Goal: Task Accomplishment & Management: Use online tool/utility

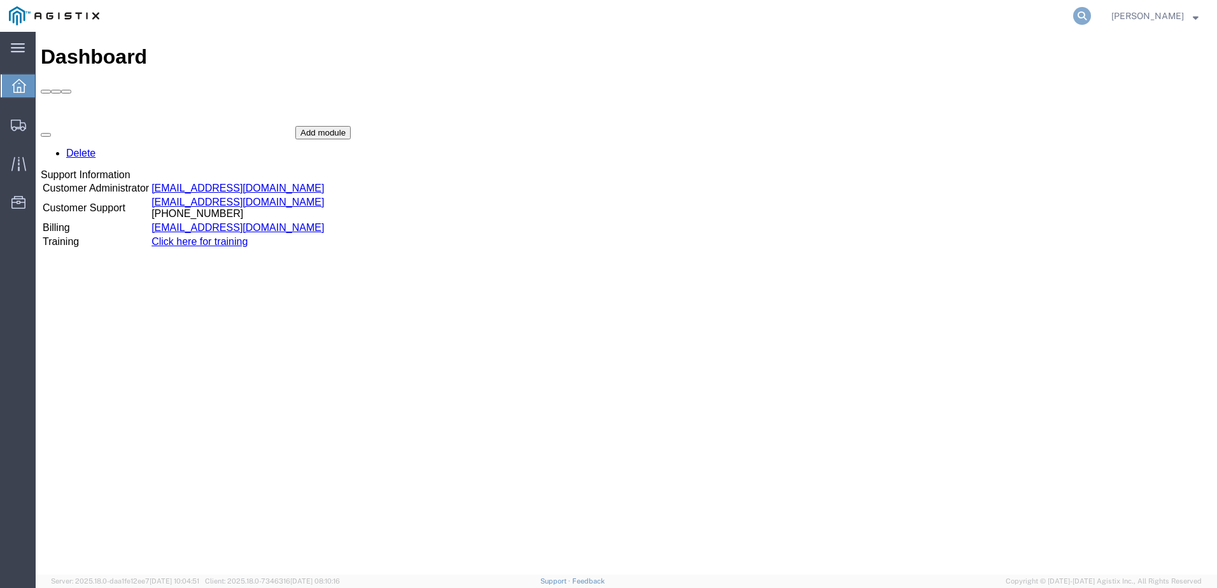
click at [1091, 11] on icon at bounding box center [1082, 16] width 18 height 18
click at [928, 16] on input "search" at bounding box center [879, 16] width 387 height 31
type input "56688566"
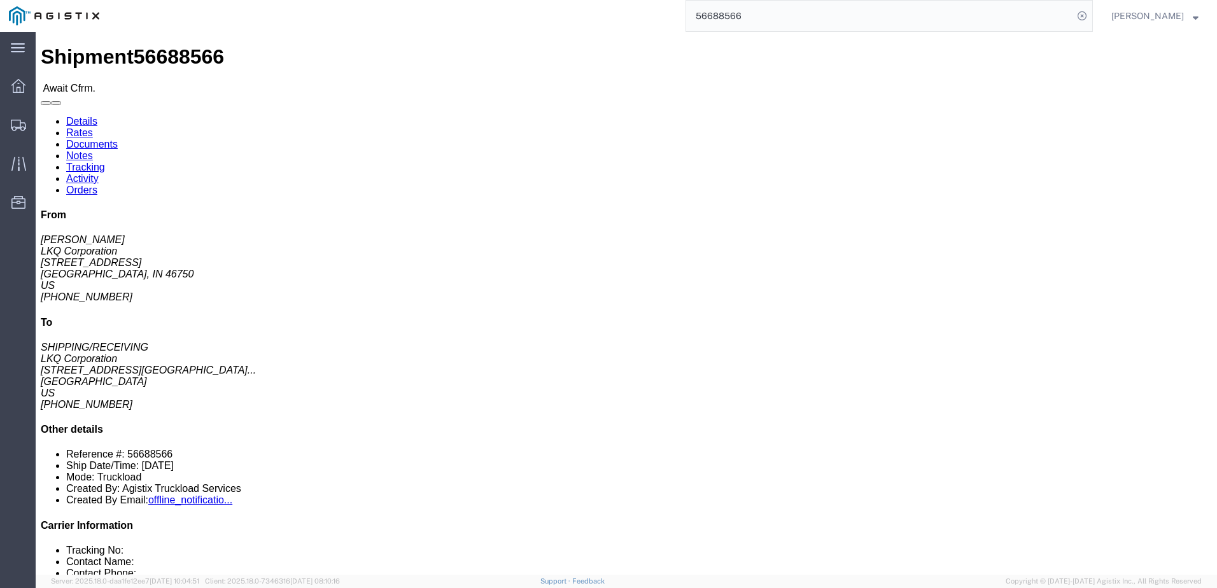
click link "Notes"
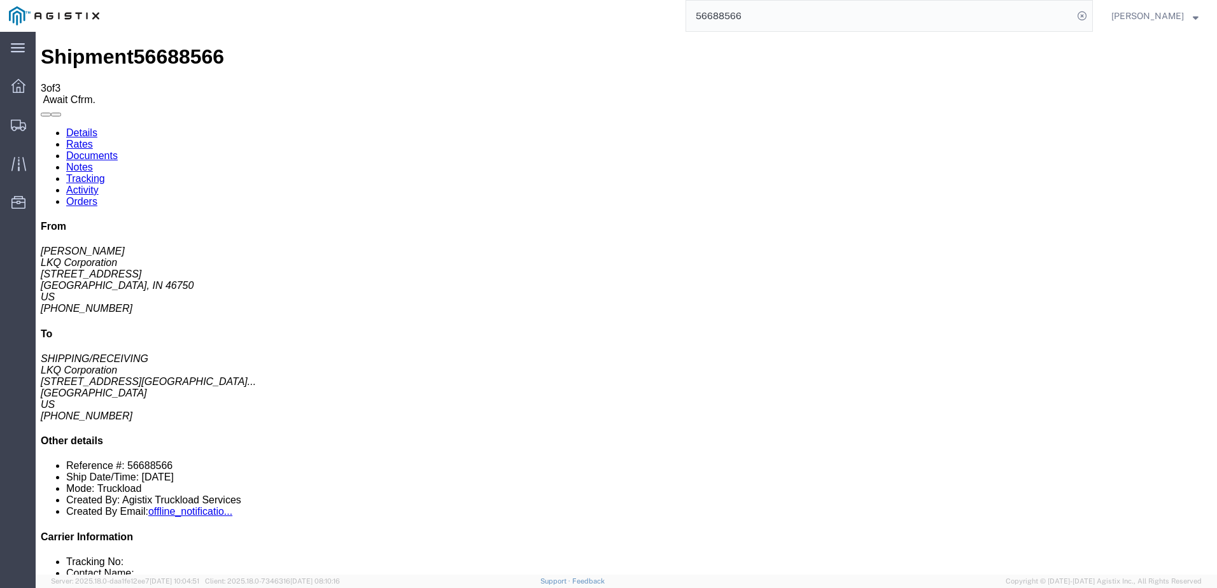
click at [89, 127] on link "Details" at bounding box center [81, 132] width 31 height 11
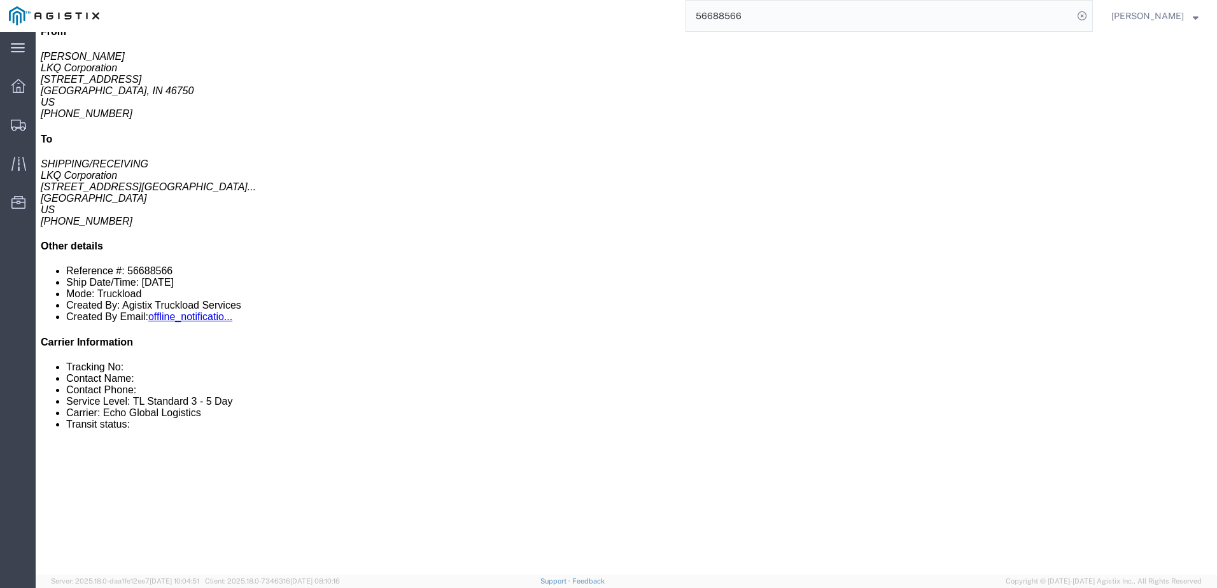
scroll to position [127, 0]
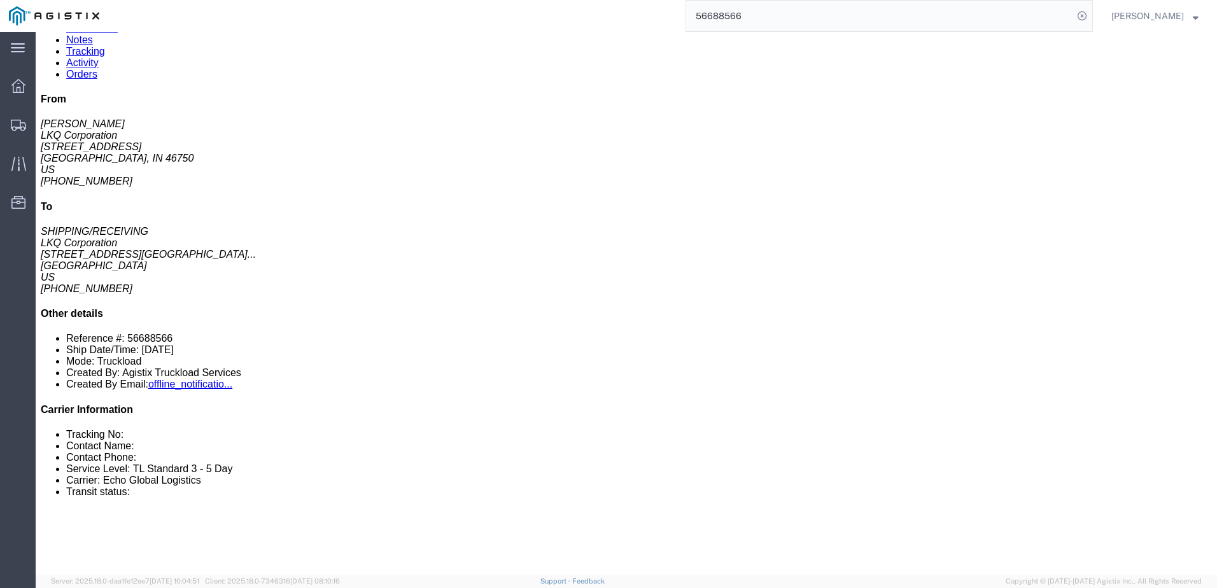
click link "Rates"
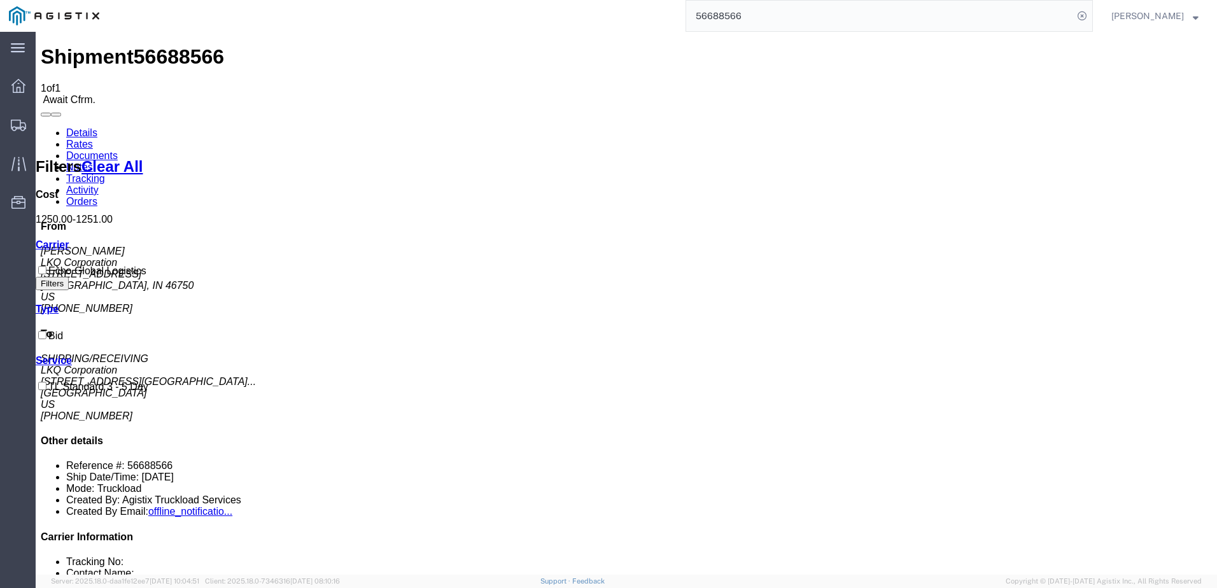
click at [76, 127] on link "Details" at bounding box center [81, 132] width 31 height 11
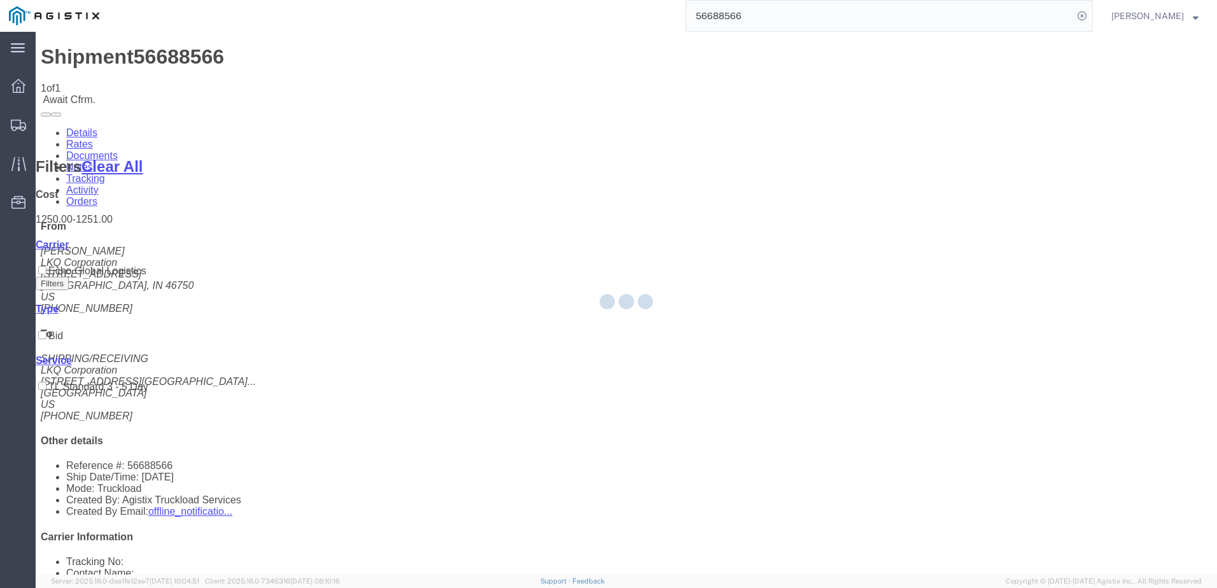
click at [73, 75] on div at bounding box center [626, 303] width 1181 height 543
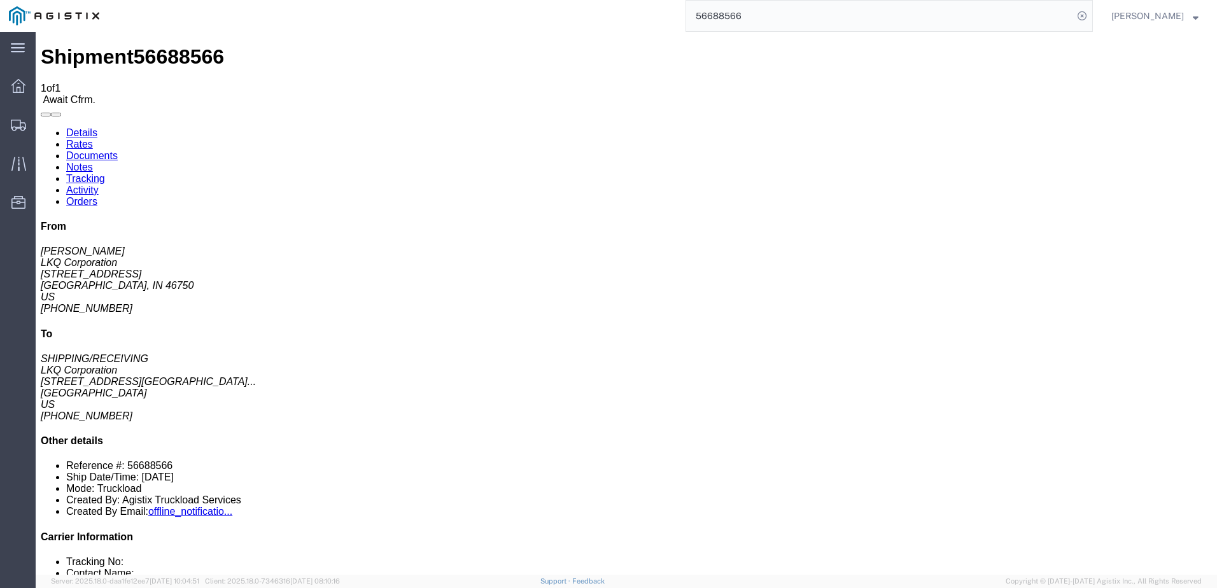
click link "Rates"
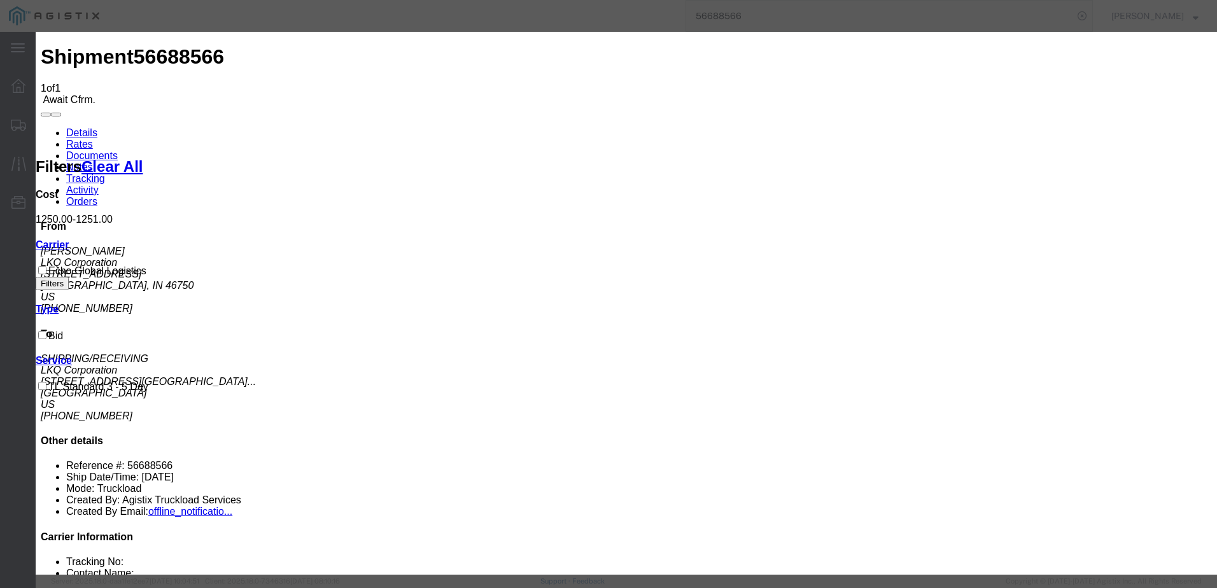
type input "64153735"
type input "[PERSON_NAME]"
type input "3127686379"
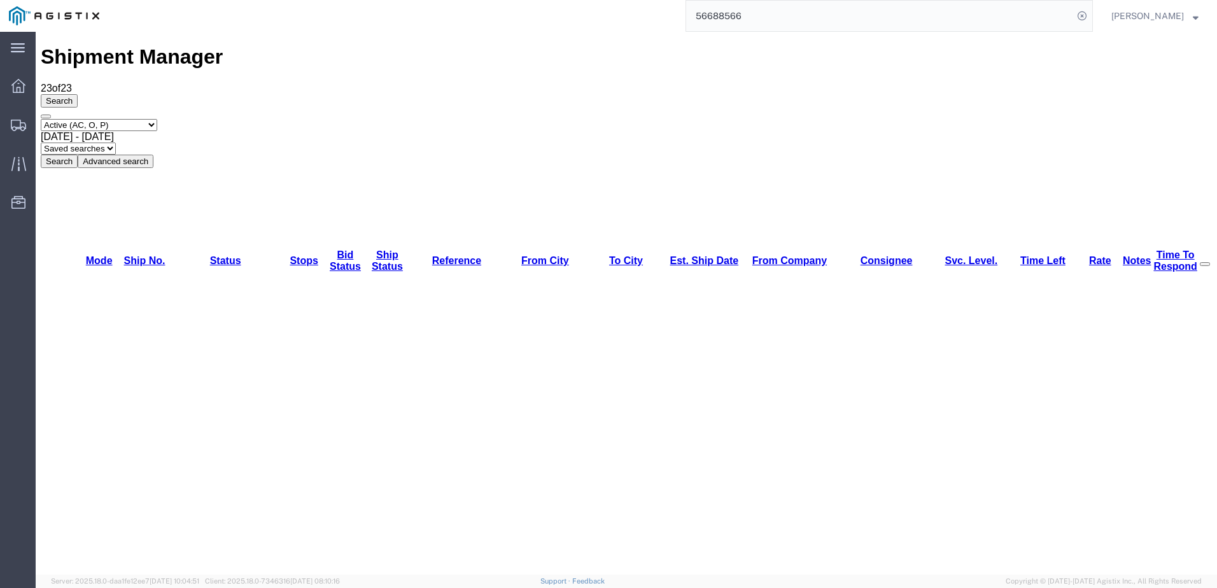
click at [950, 10] on input "56688566" at bounding box center [879, 16] width 387 height 31
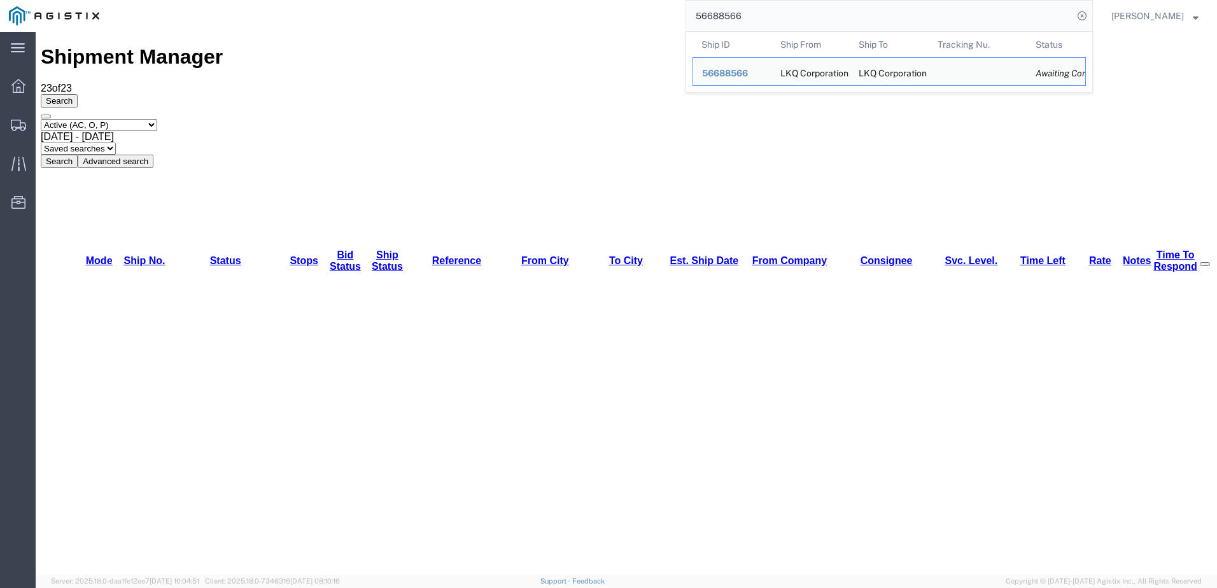
click at [950, 10] on input "56688566" at bounding box center [879, 16] width 387 height 31
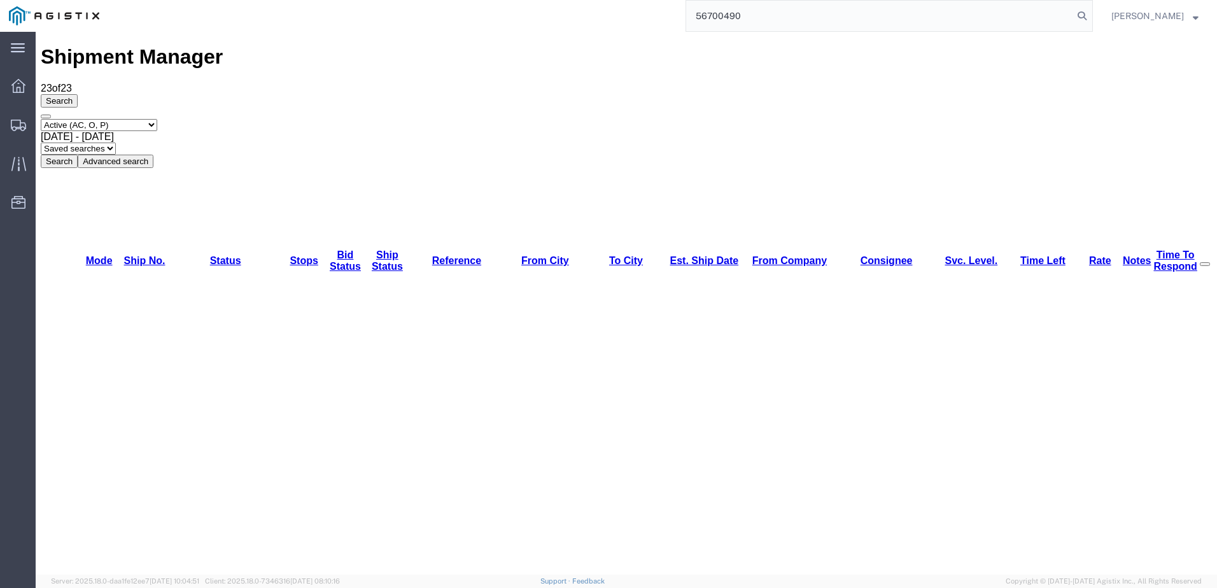
type input "56700490"
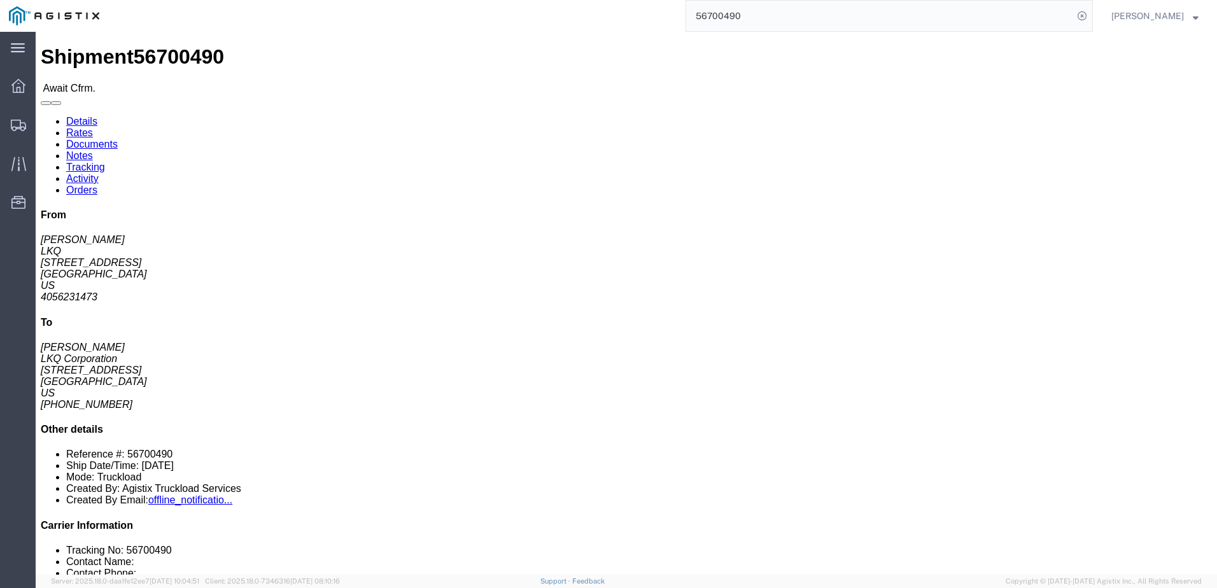
click link "Rates"
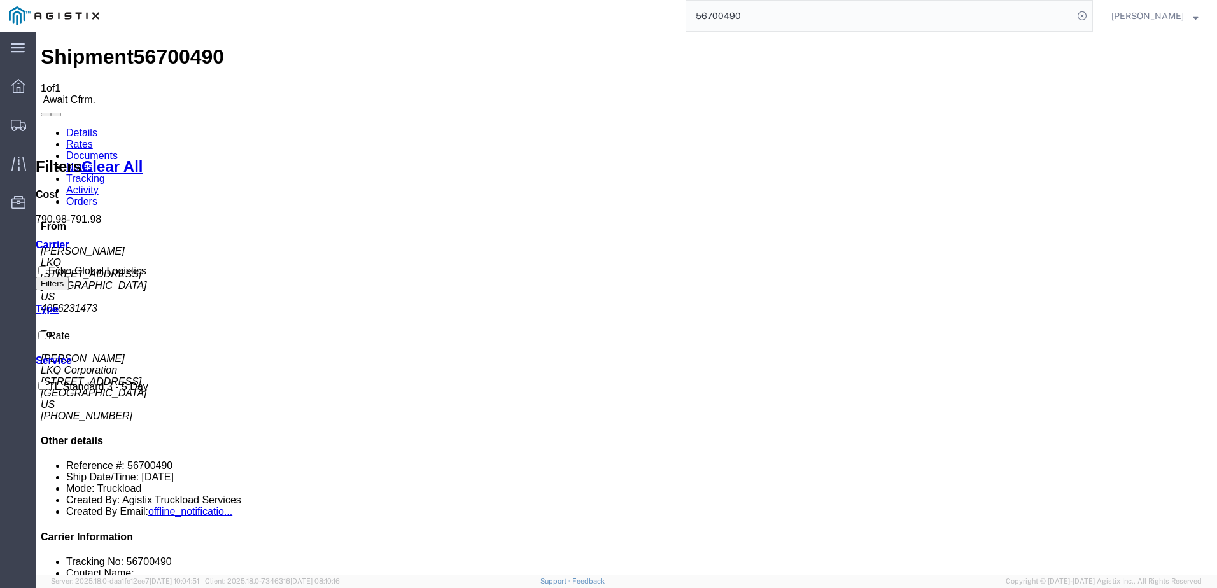
click at [75, 127] on link "Details" at bounding box center [81, 132] width 31 height 11
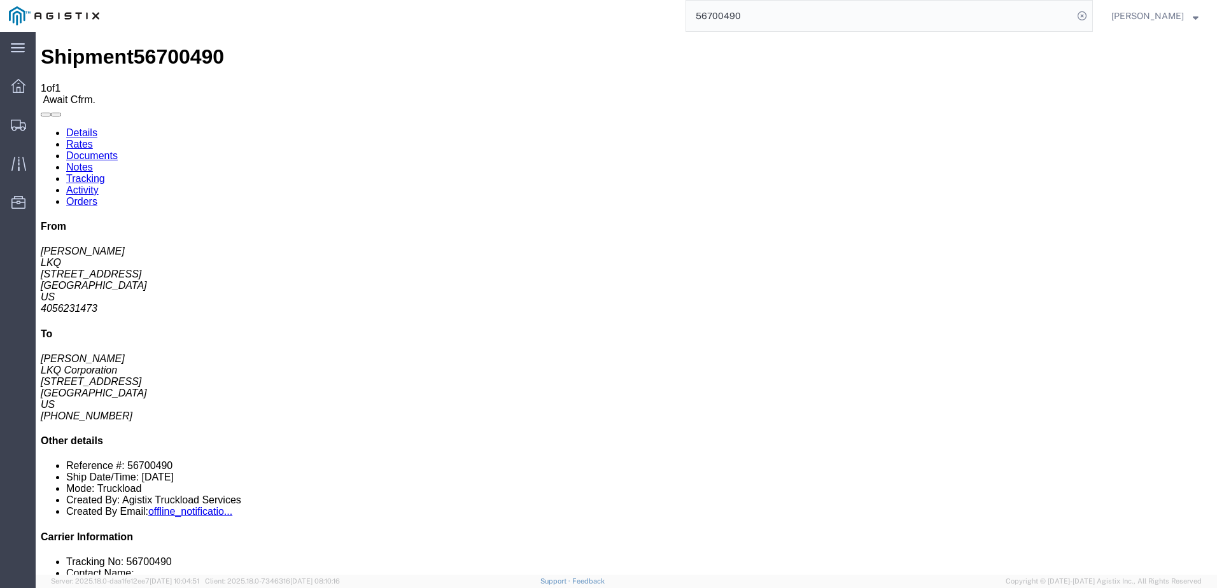
click link "Rates"
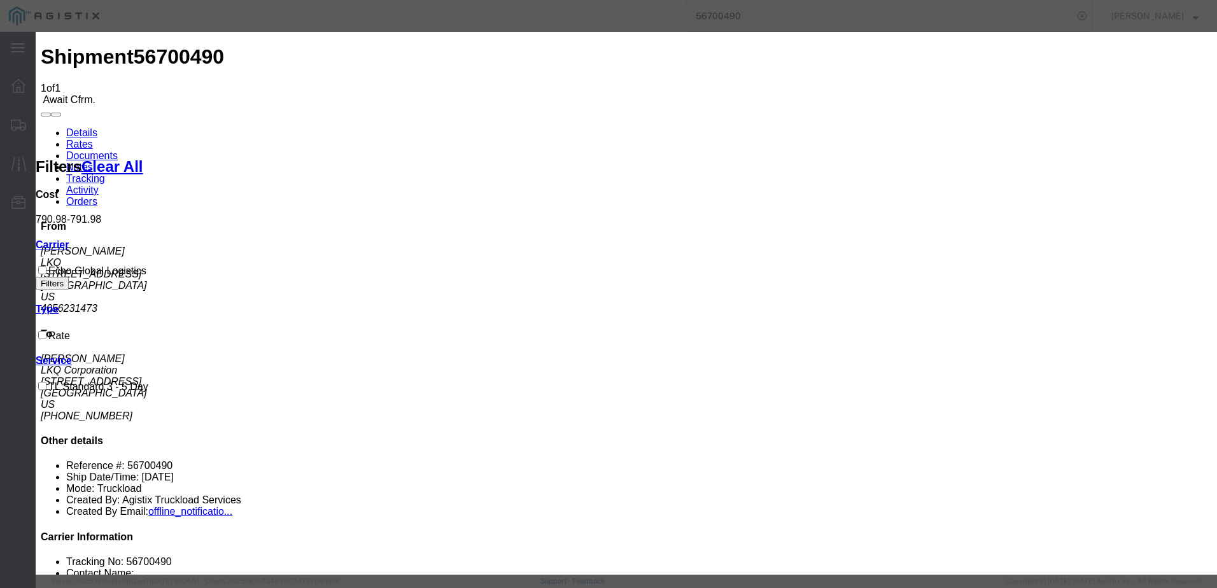
type input "64150136"
type input "[PERSON_NAME]"
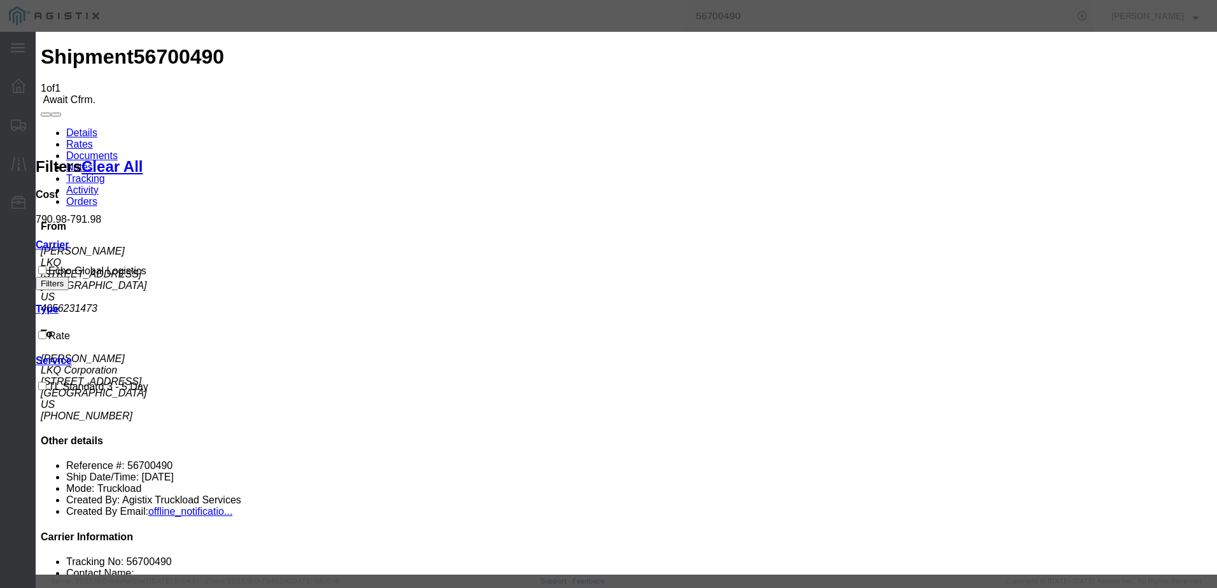
type input "3127686379"
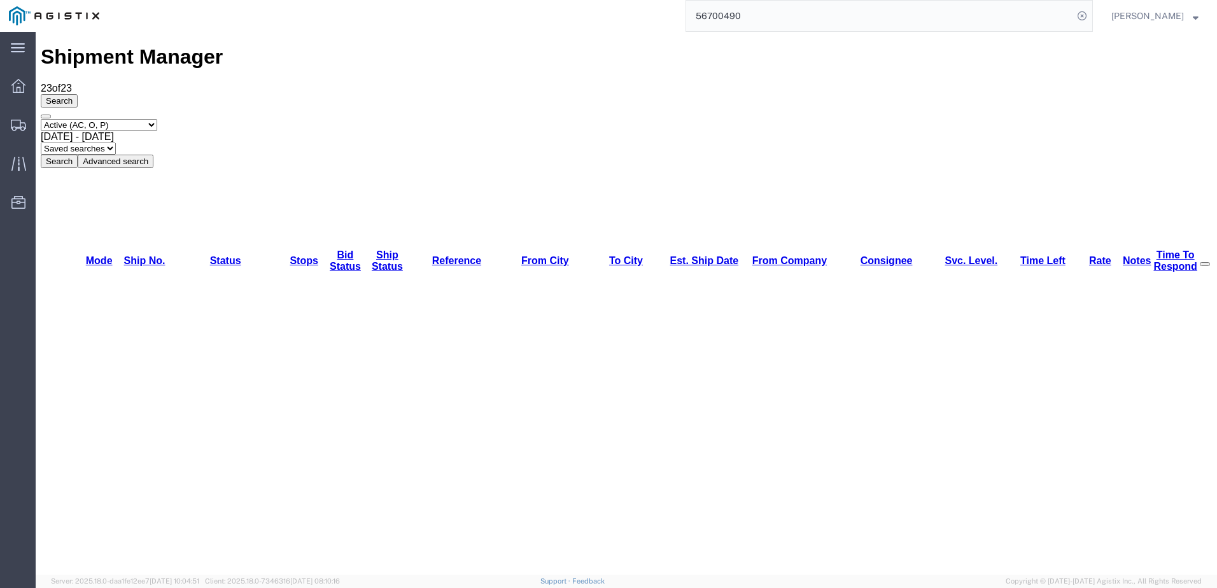
click at [1050, 17] on input "56700490" at bounding box center [879, 16] width 387 height 31
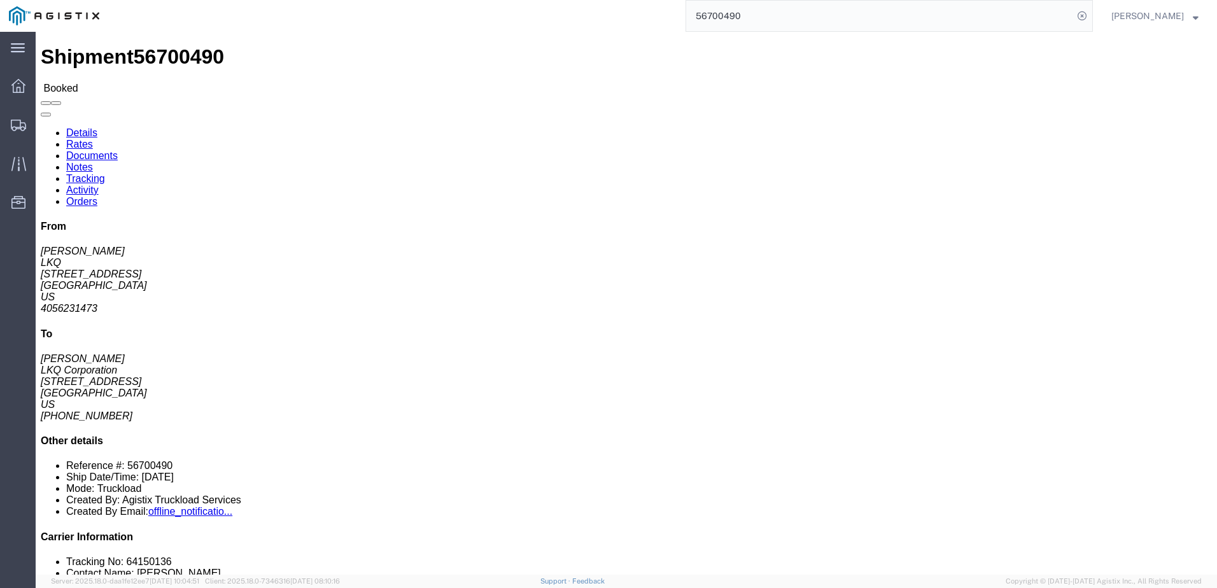
click link "Notes"
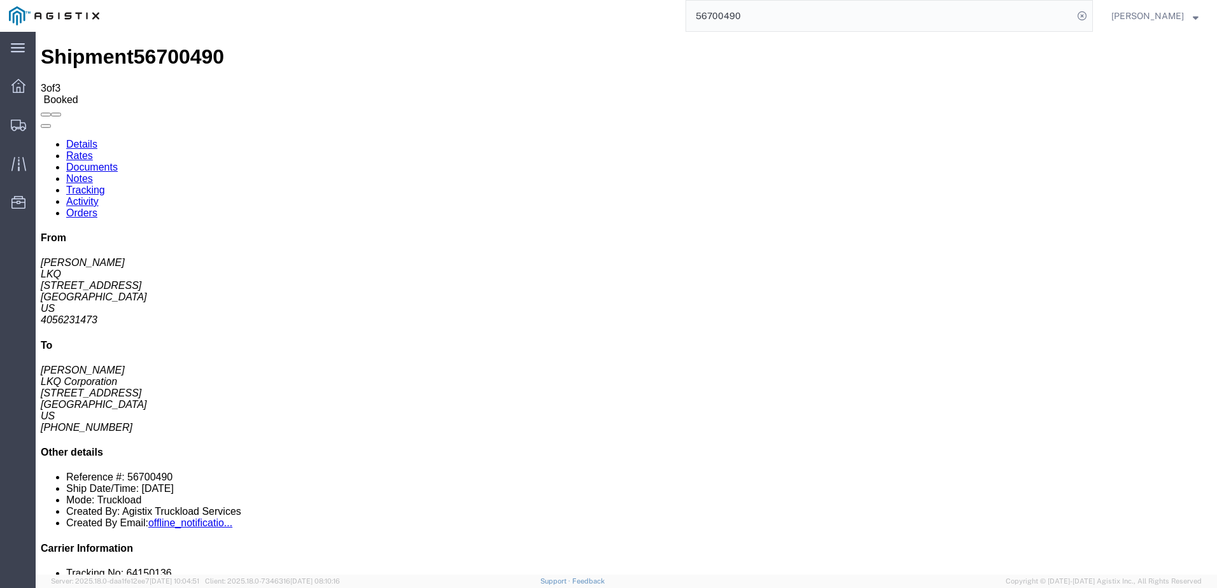
click at [85, 139] on link "Details" at bounding box center [81, 144] width 31 height 11
drag, startPoint x: 94, startPoint y: 45, endPoint x: 81, endPoint y: 50, distance: 14.0
click link "Rates"
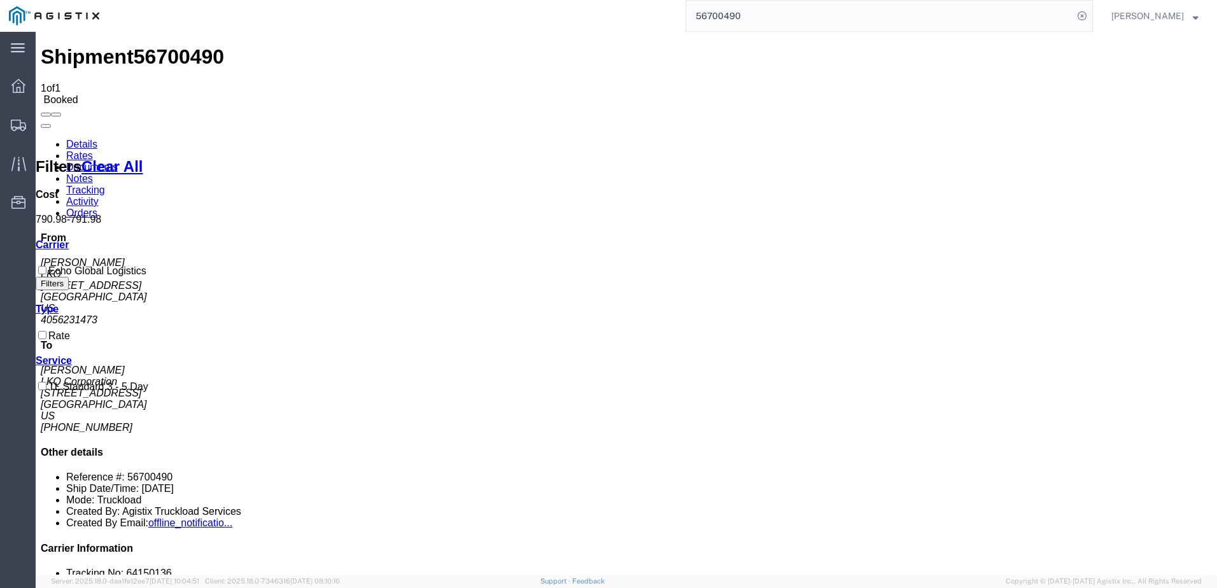
click at [743, 12] on input "56700490" at bounding box center [879, 16] width 387 height 31
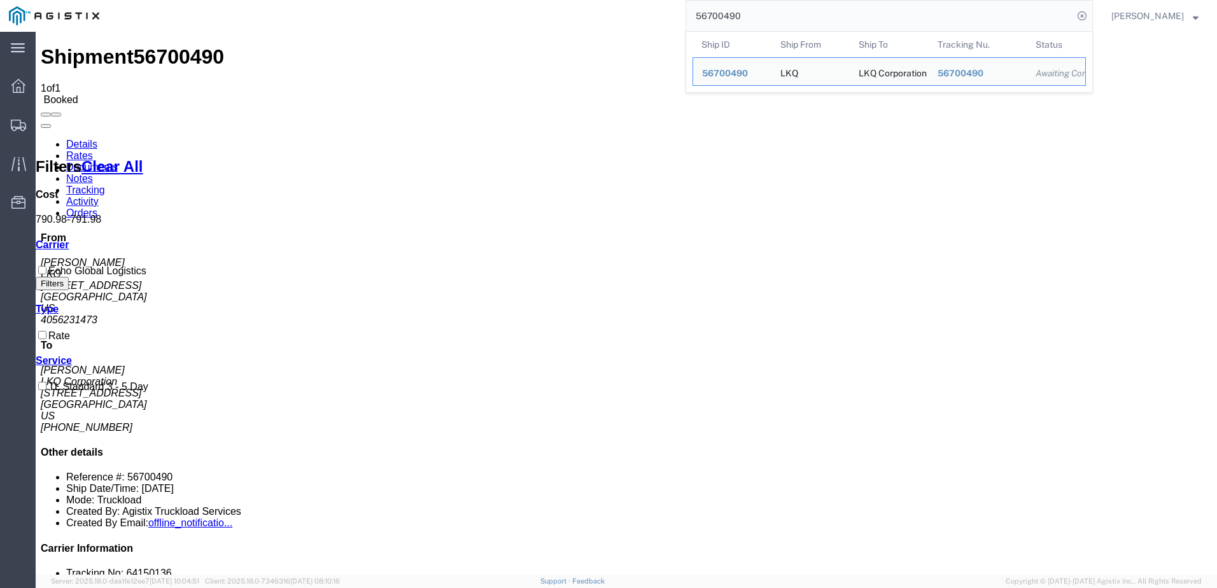
click at [743, 12] on input "56700490" at bounding box center [879, 16] width 387 height 31
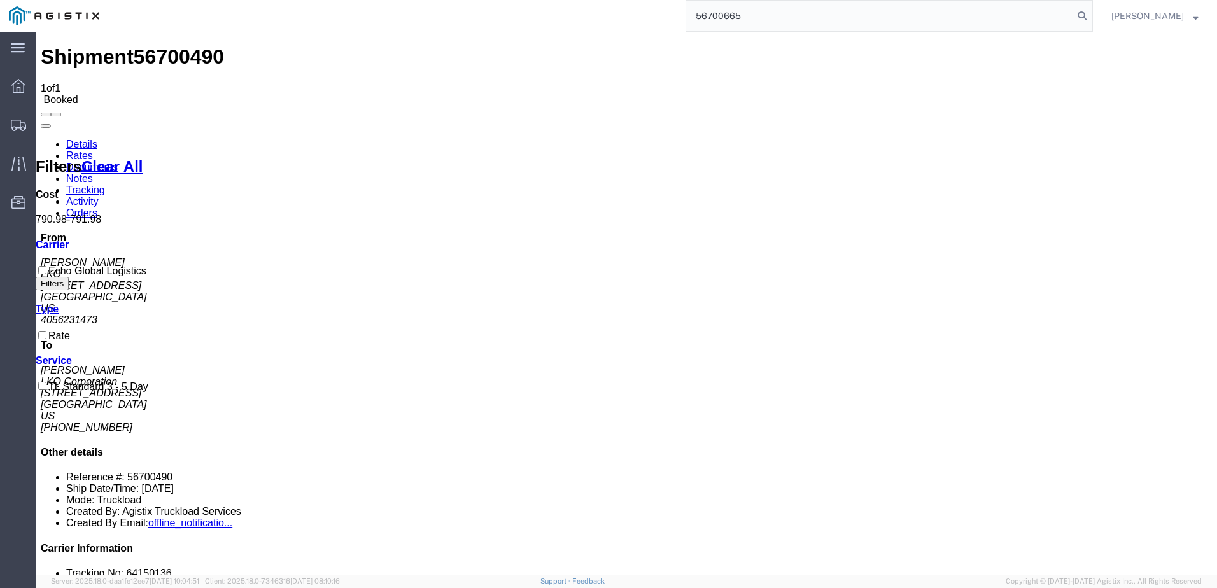
type input "56700665"
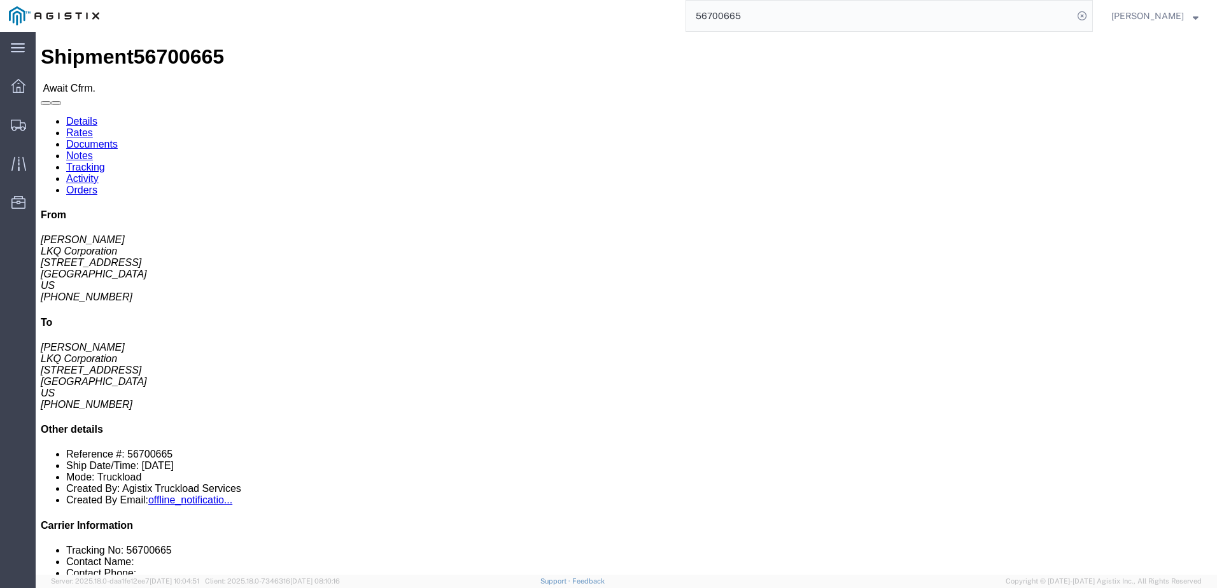
click link "Rates"
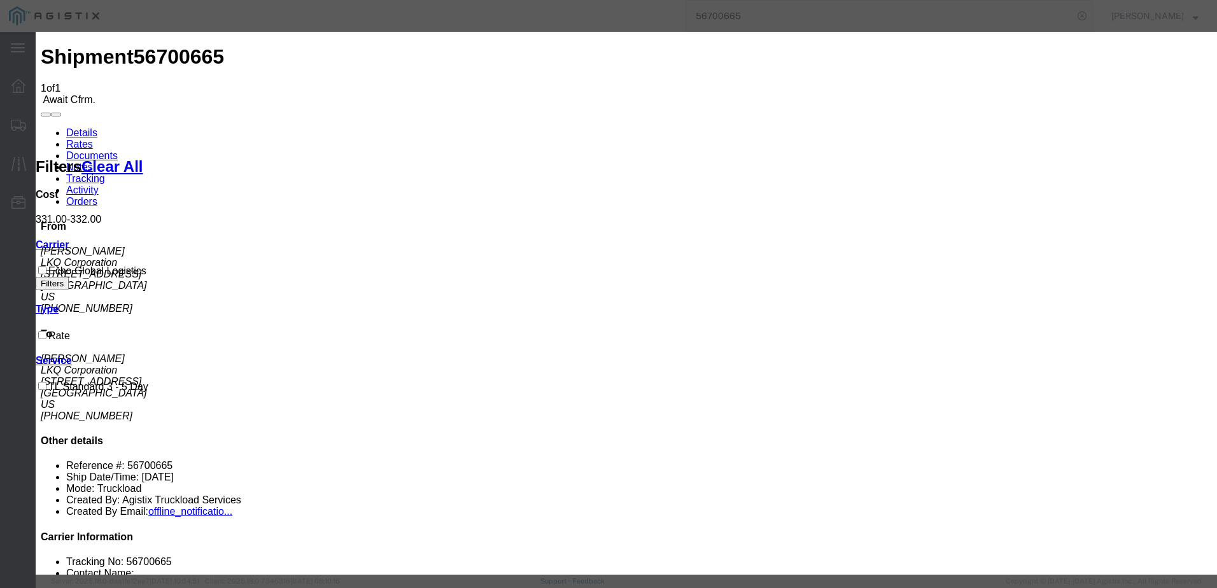
type input "64150203"
type input "[PERSON_NAME]"
type input "3127686379"
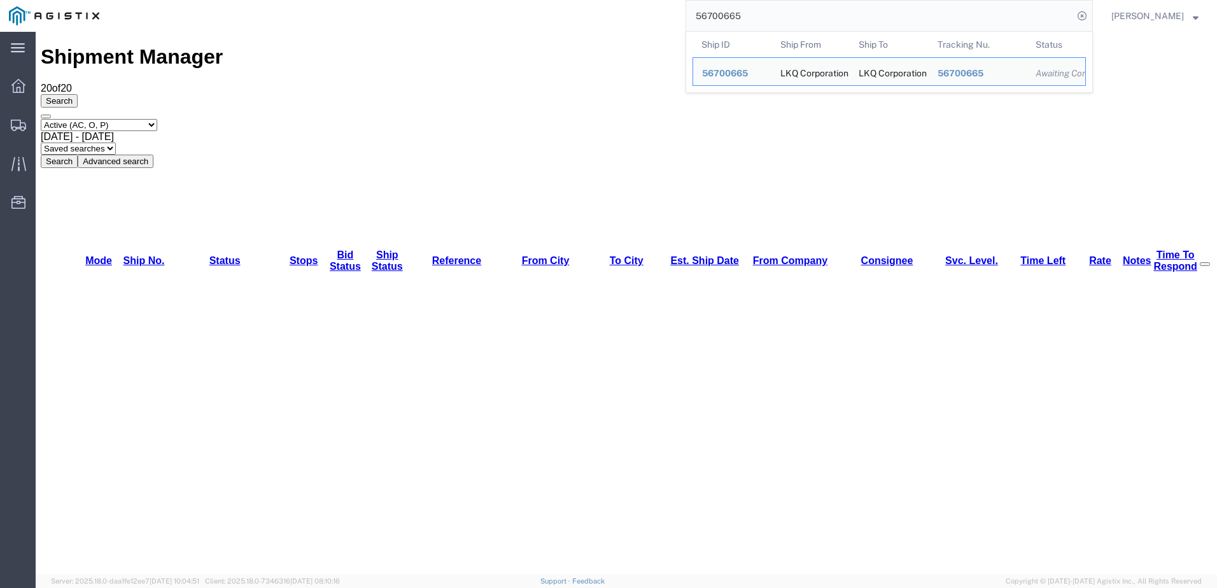
click at [825, 24] on input "56700665" at bounding box center [879, 16] width 387 height 31
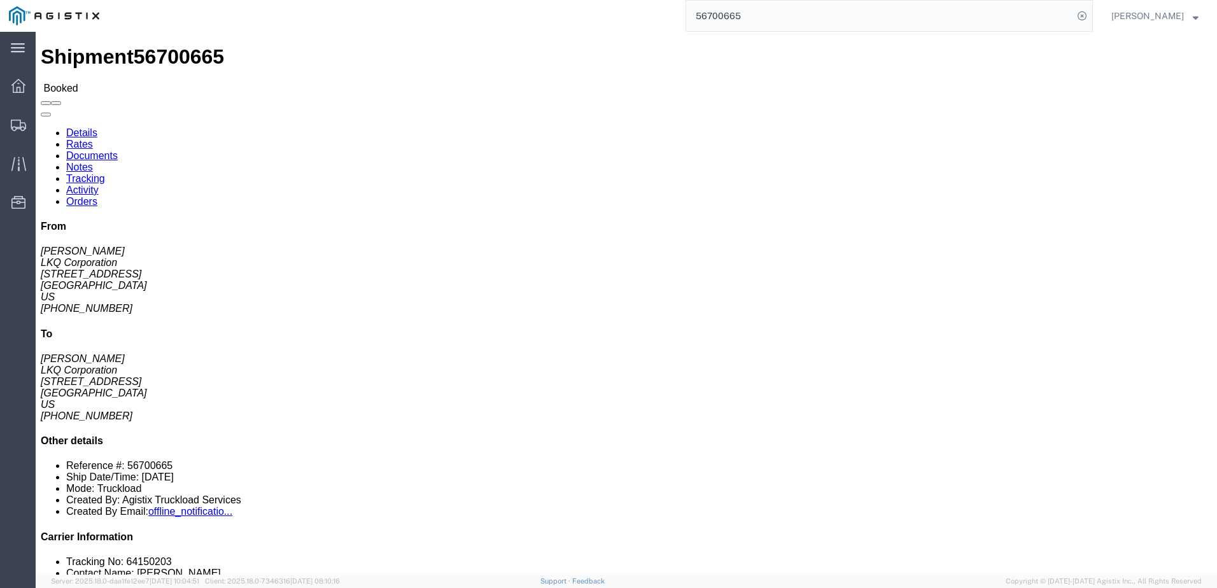
click link "Notes"
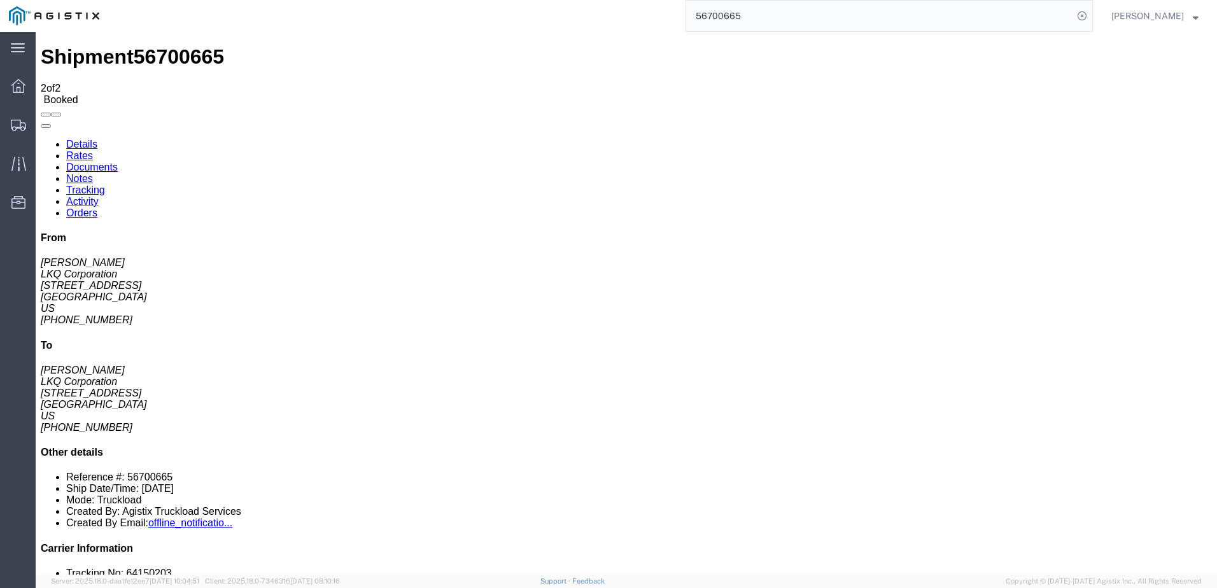
click at [85, 139] on link "Details" at bounding box center [81, 144] width 31 height 11
click at [743, 21] on input "56700665" at bounding box center [879, 16] width 387 height 31
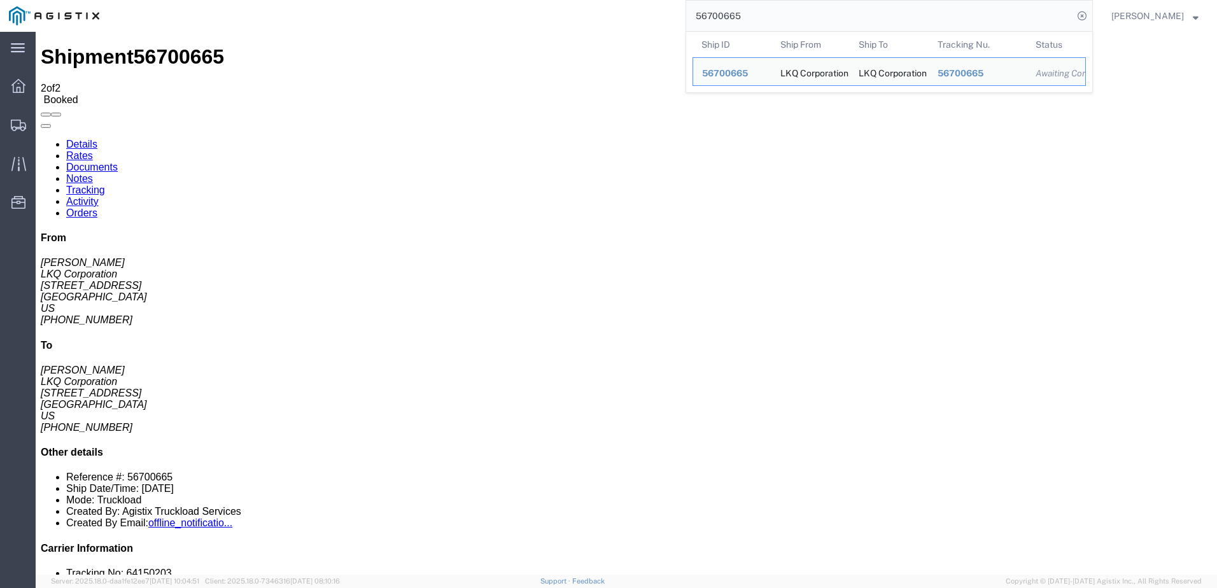
click at [743, 21] on input "56700665" at bounding box center [879, 16] width 387 height 31
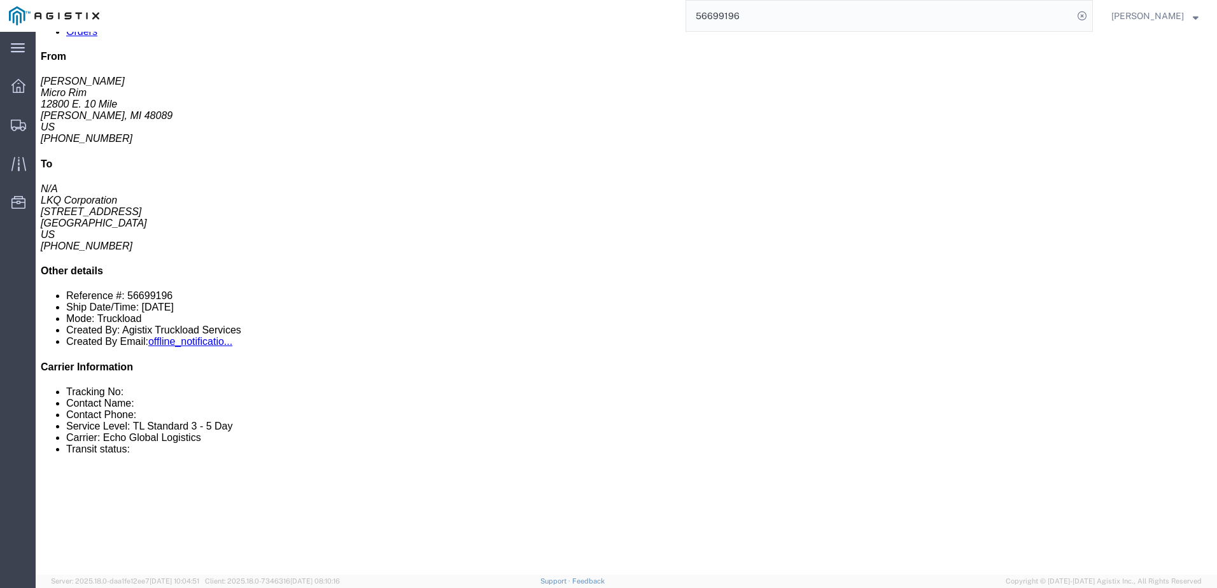
scroll to position [191, 0]
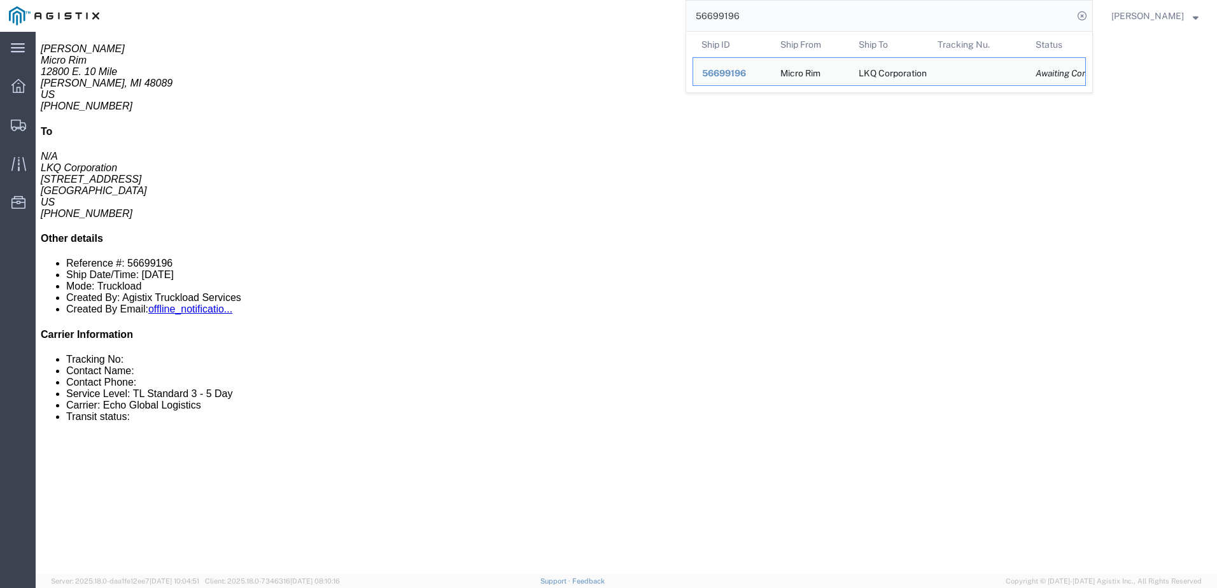
click at [776, 19] on input "56699196" at bounding box center [879, 16] width 387 height 31
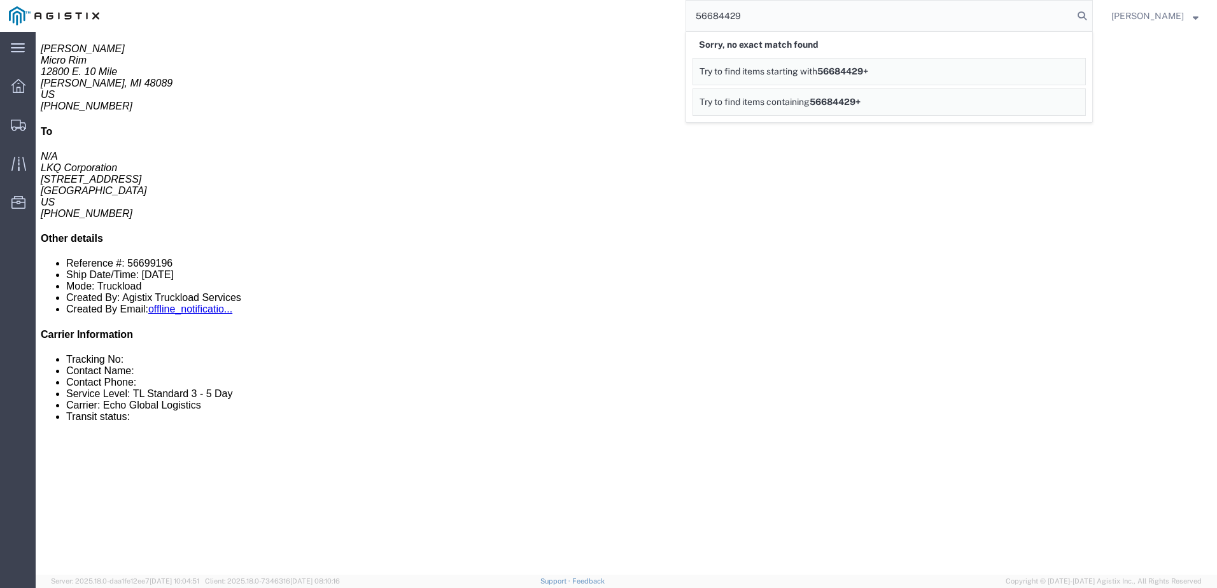
type input "56684429"
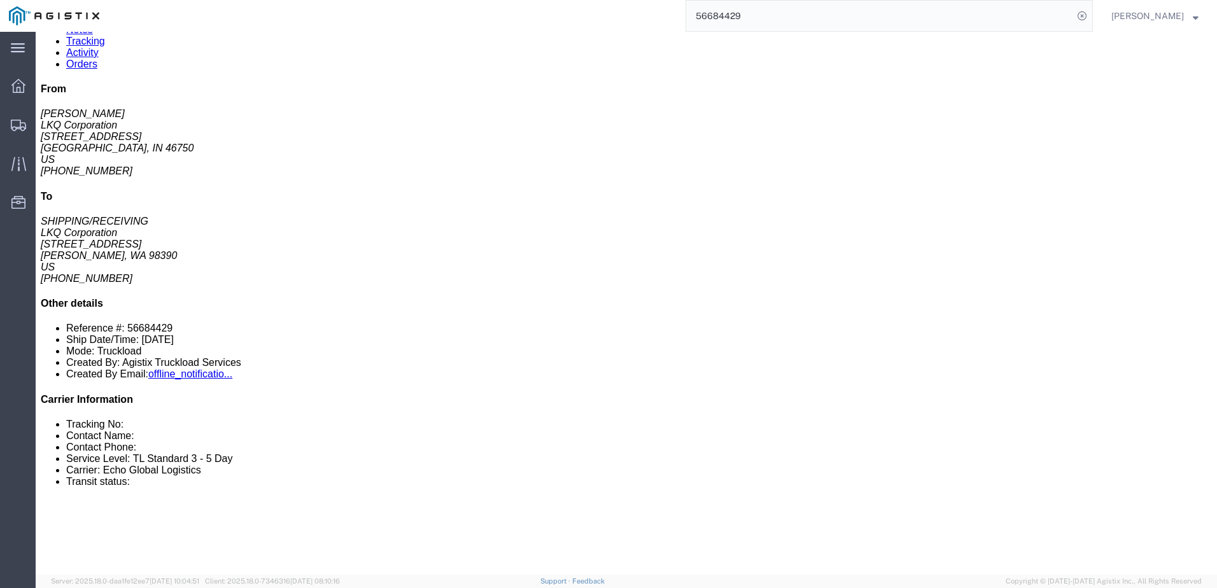
scroll to position [127, 0]
click link "Rates"
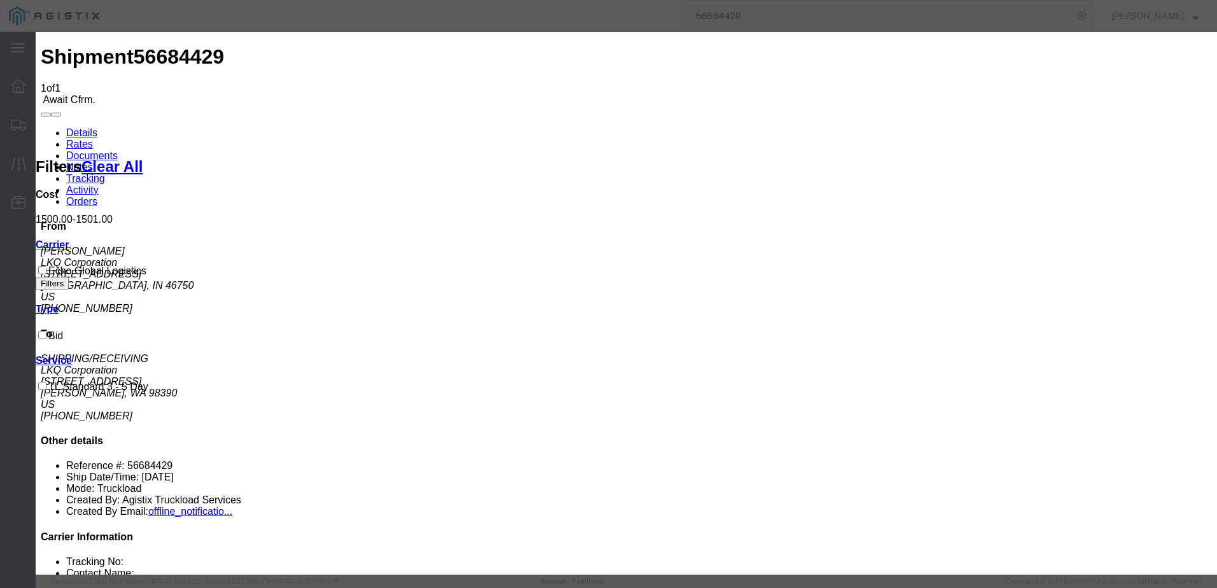
type input "64155549"
type input "[PERSON_NAME]"
type input "3127686379"
